Goal: Information Seeking & Learning: Learn about a topic

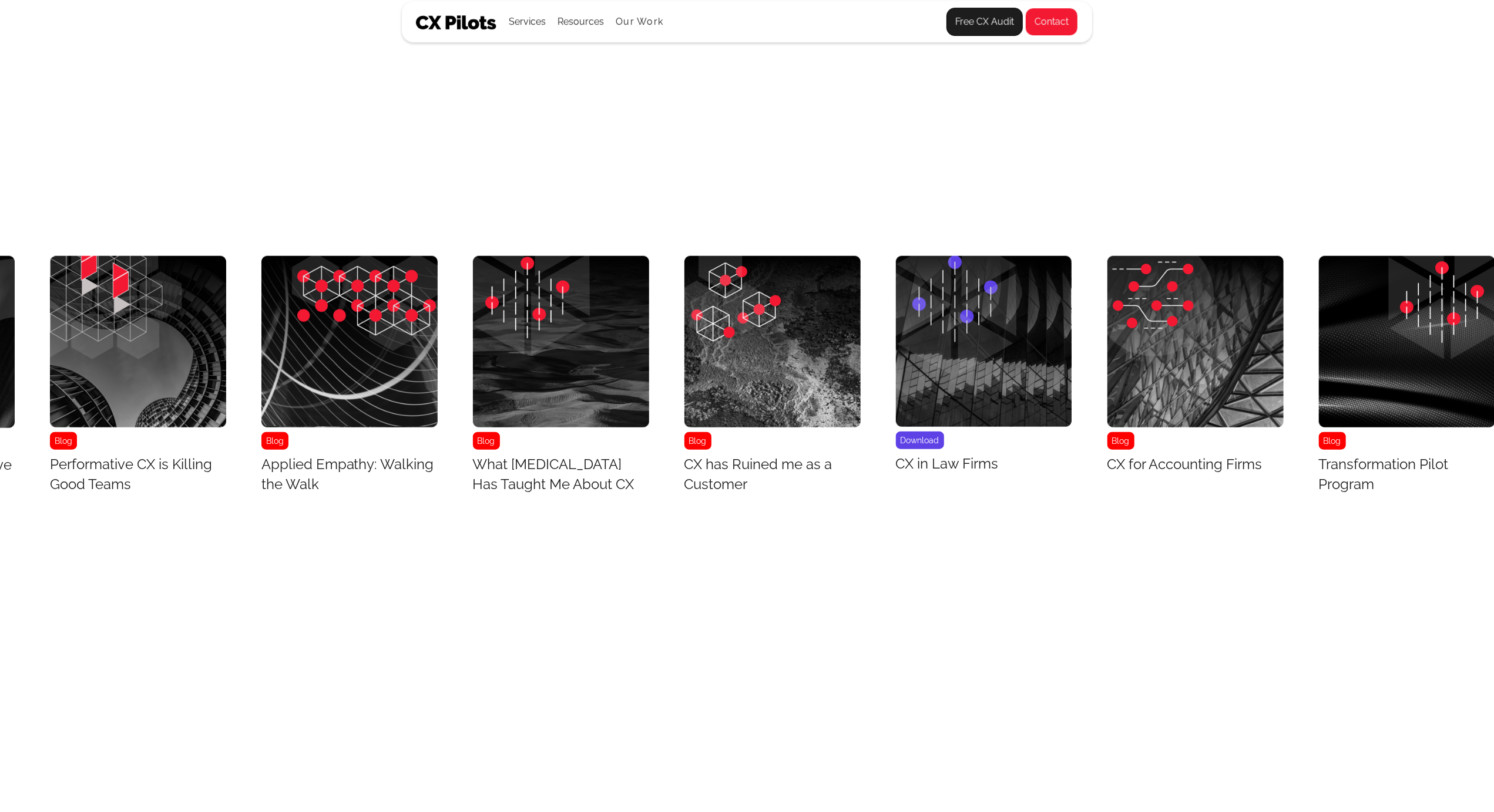
scroll to position [5381, 4482]
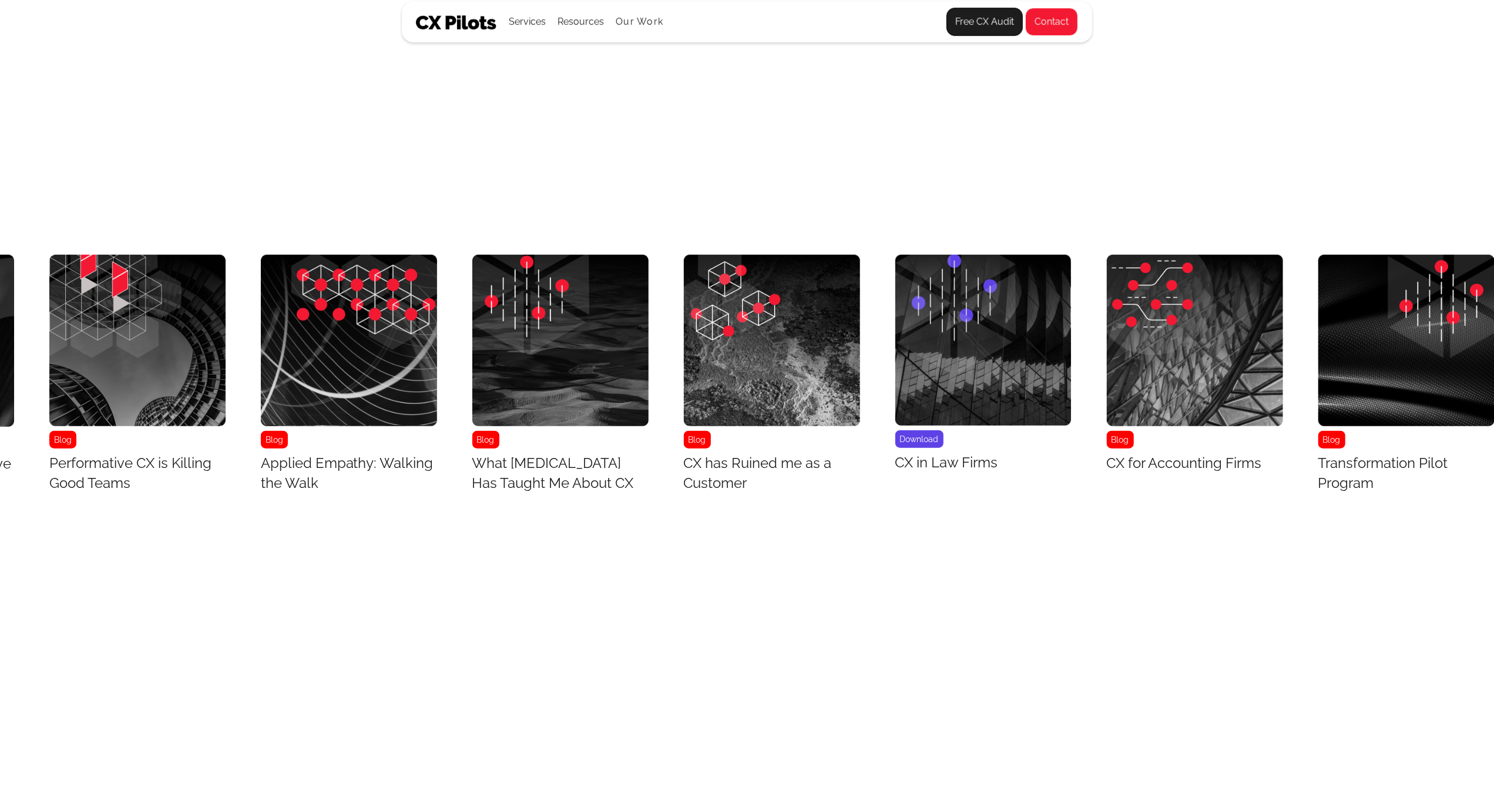
click at [1399, 426] on img "28 / 43" at bounding box center [1407, 341] width 176 height 172
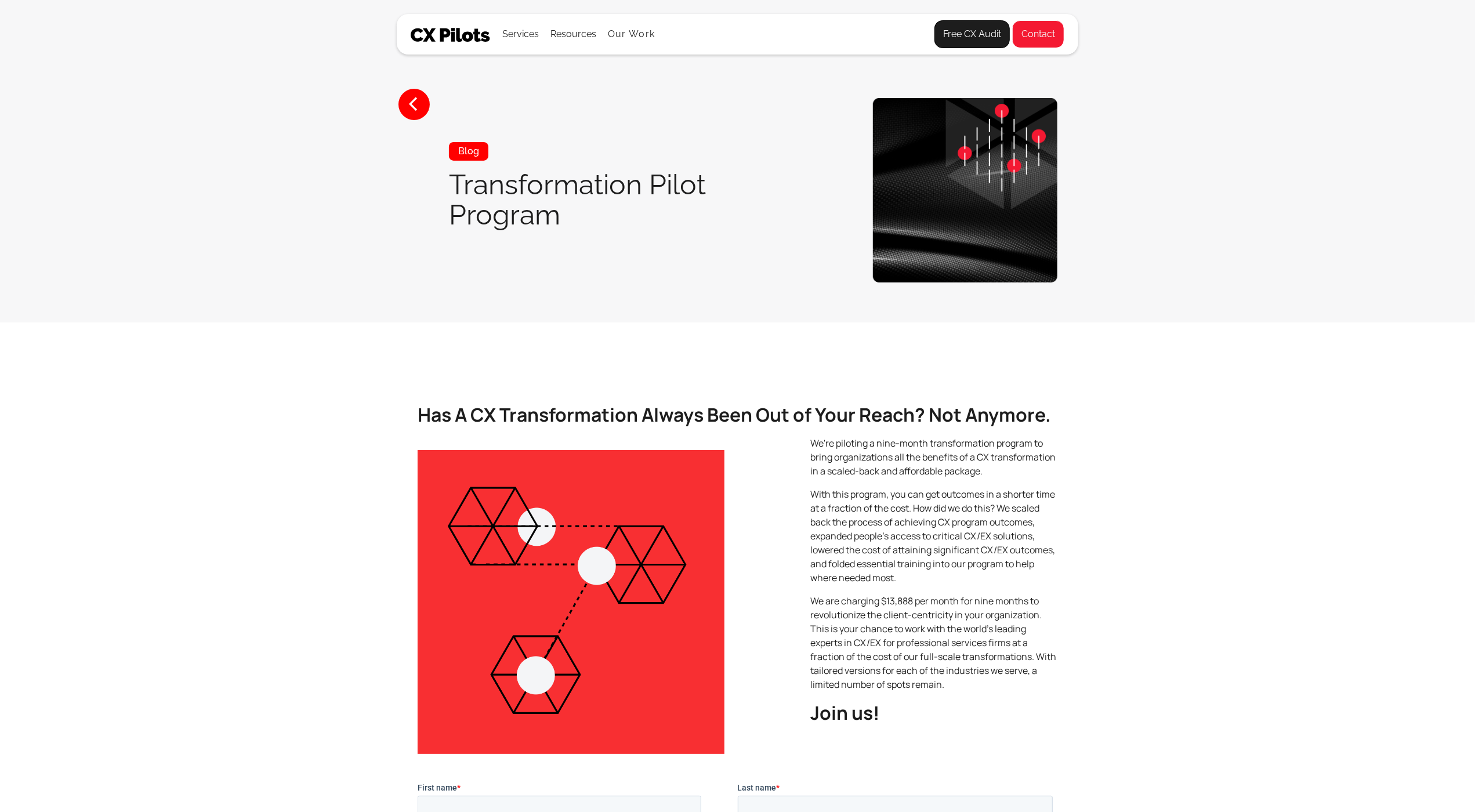
click at [1381, 435] on section "Has A CX Transformation Always Been Out of Your Reach? Not Anymore. We're pilot…" at bounding box center [737, 799] width 1475 height 954
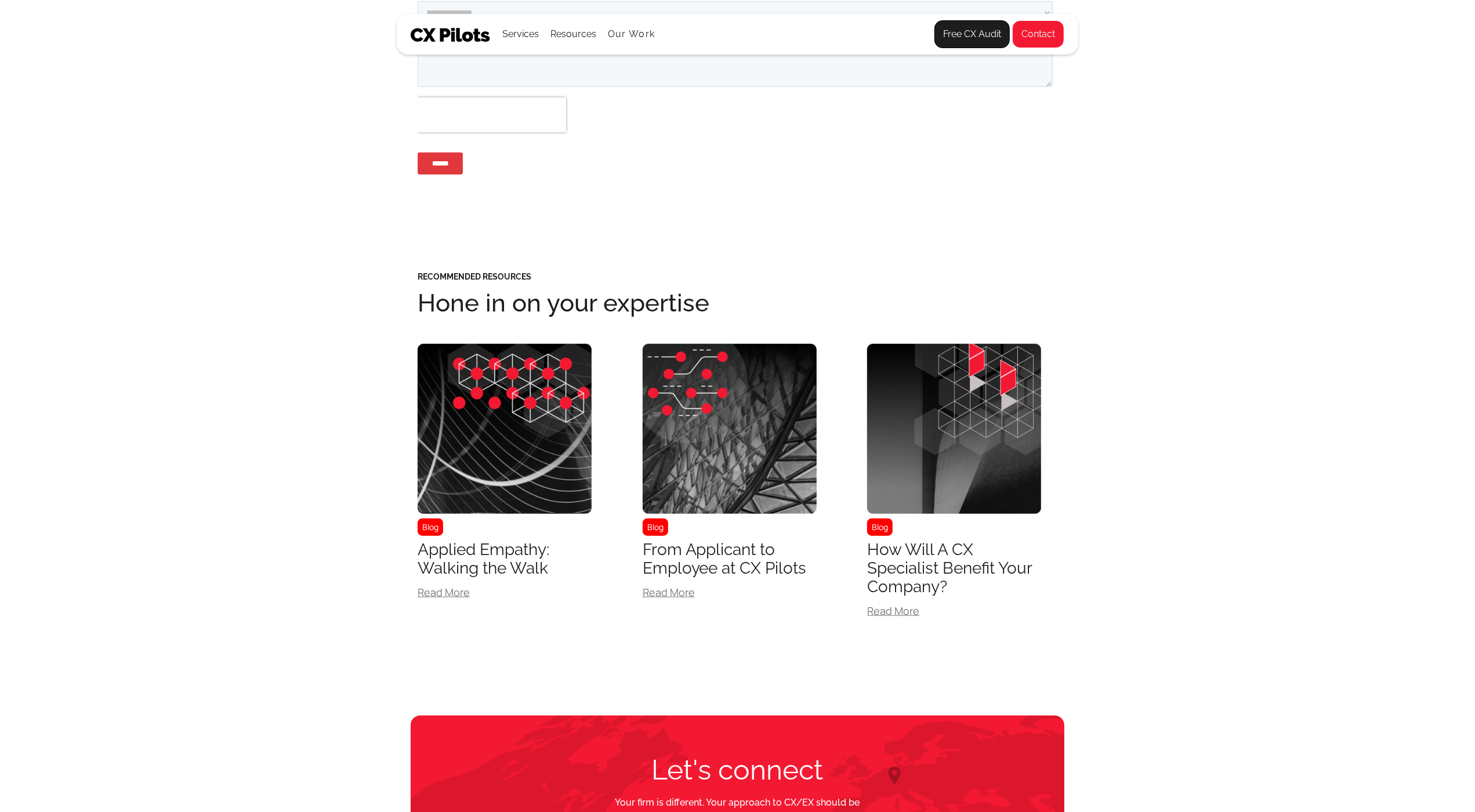
scroll to position [1111, 0]
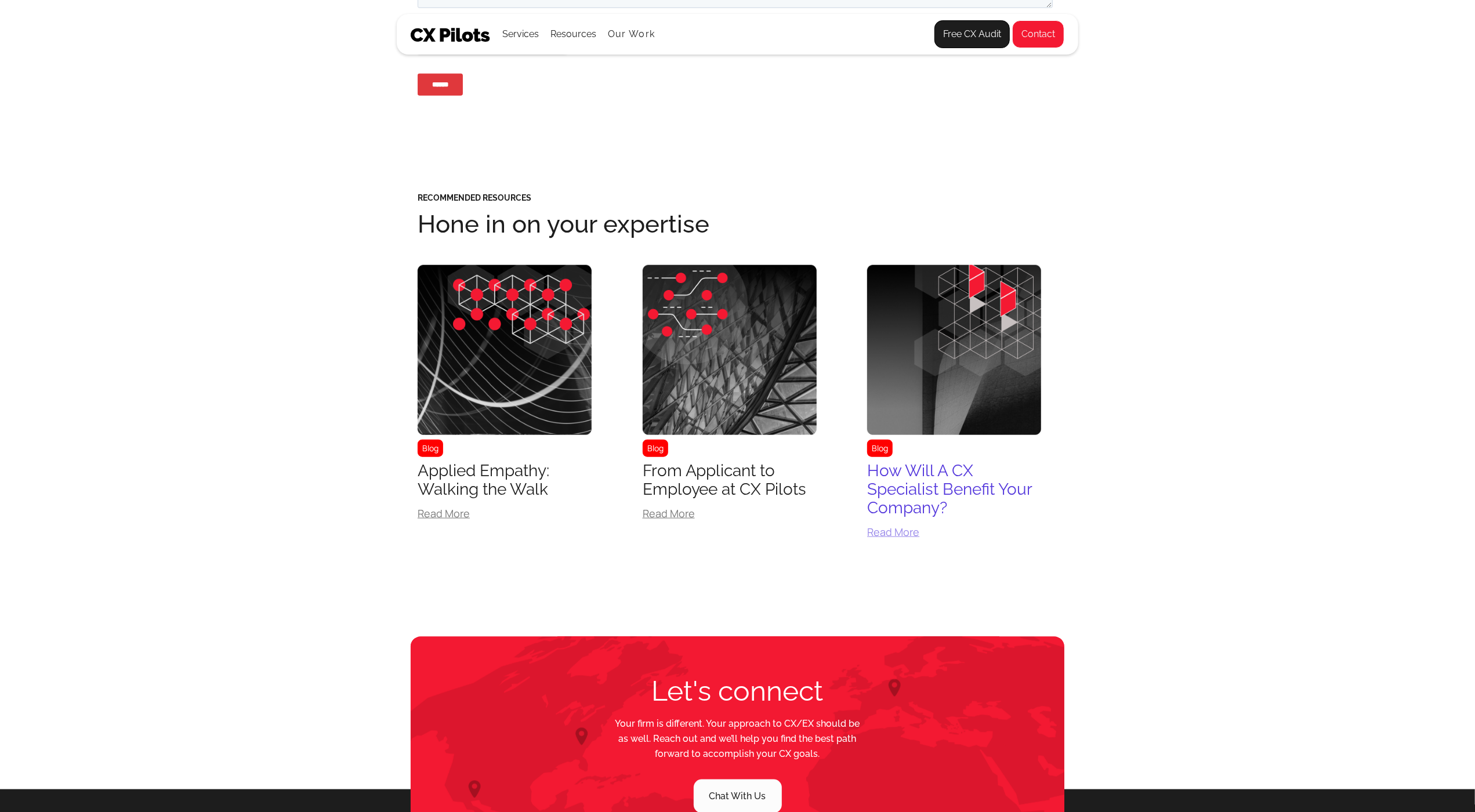
click at [1015, 278] on img at bounding box center [954, 349] width 174 height 170
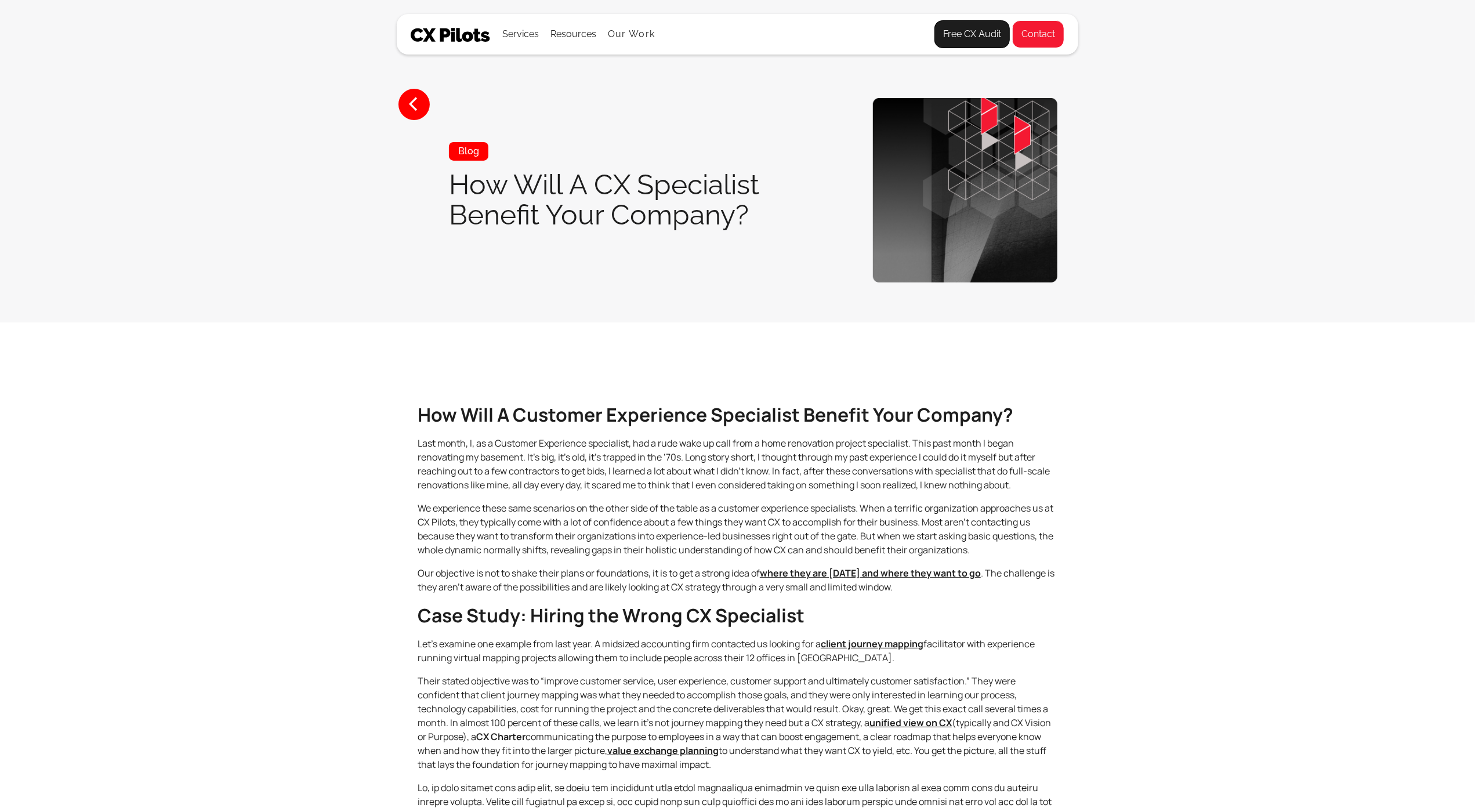
click at [1015, 278] on img at bounding box center [964, 190] width 184 height 184
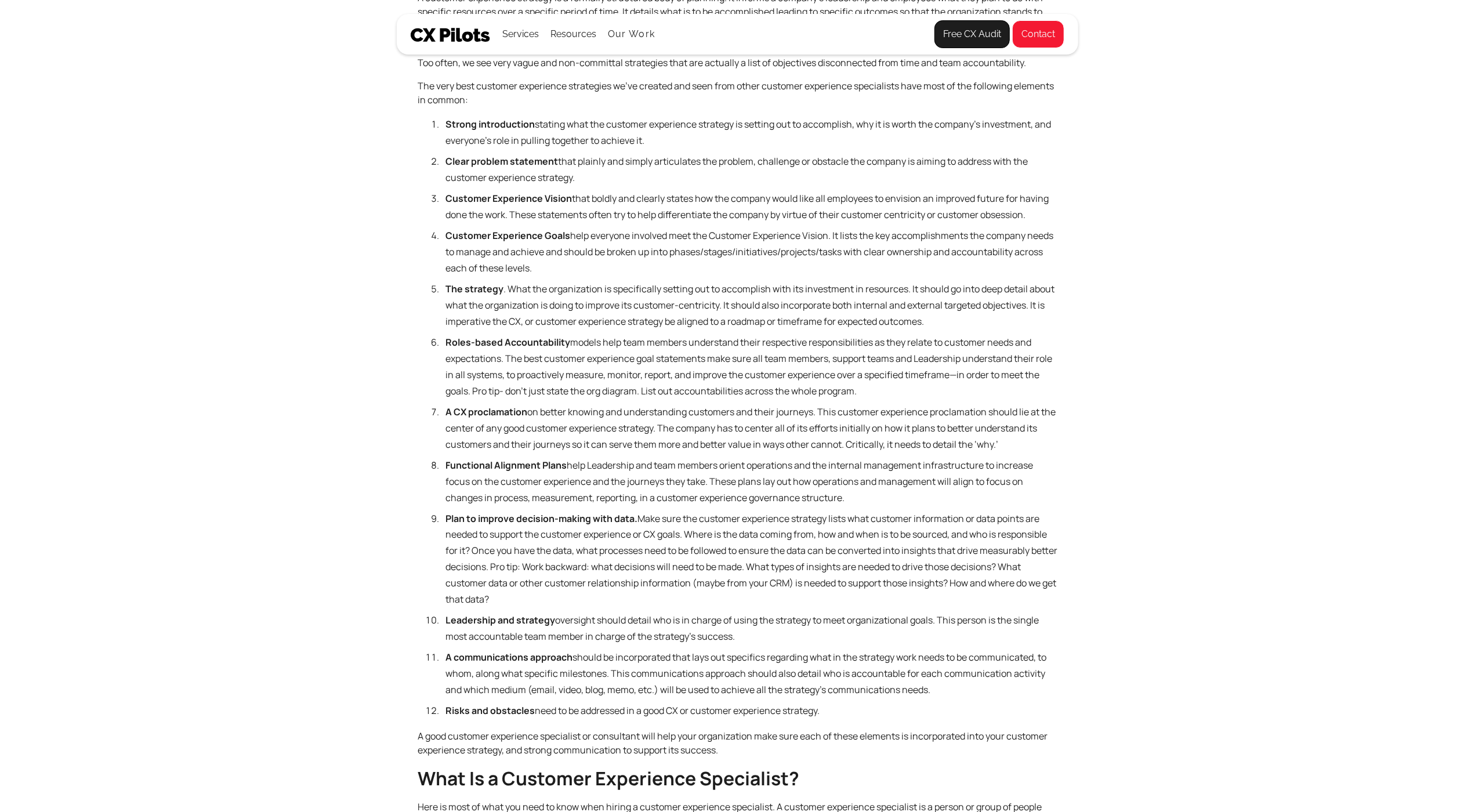
scroll to position [1740, 0]
